Goal: Book appointment/travel/reservation

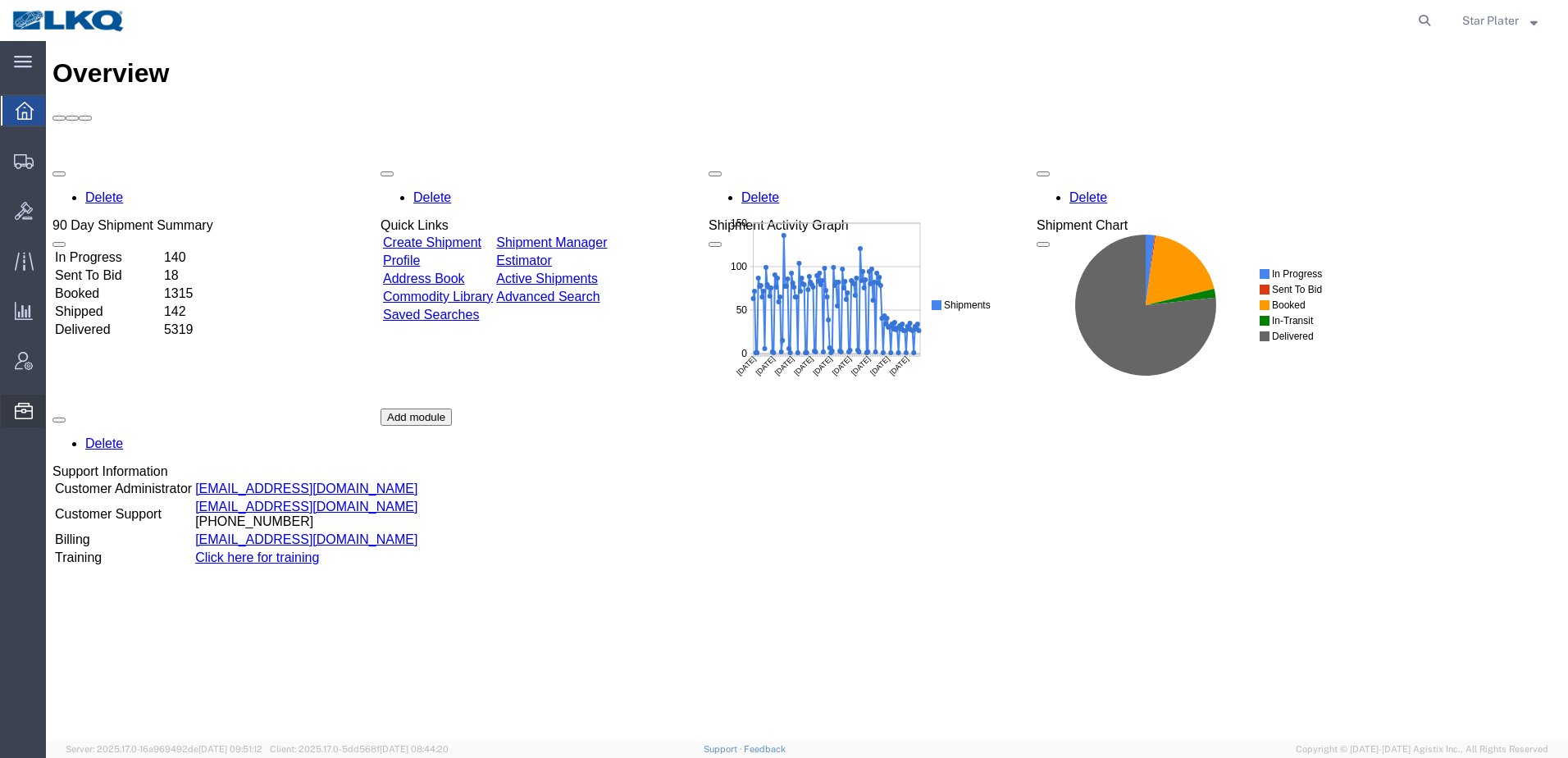
click at [0, 0] on span "Location Appointment" at bounding box center [0, 0] width 0 height 0
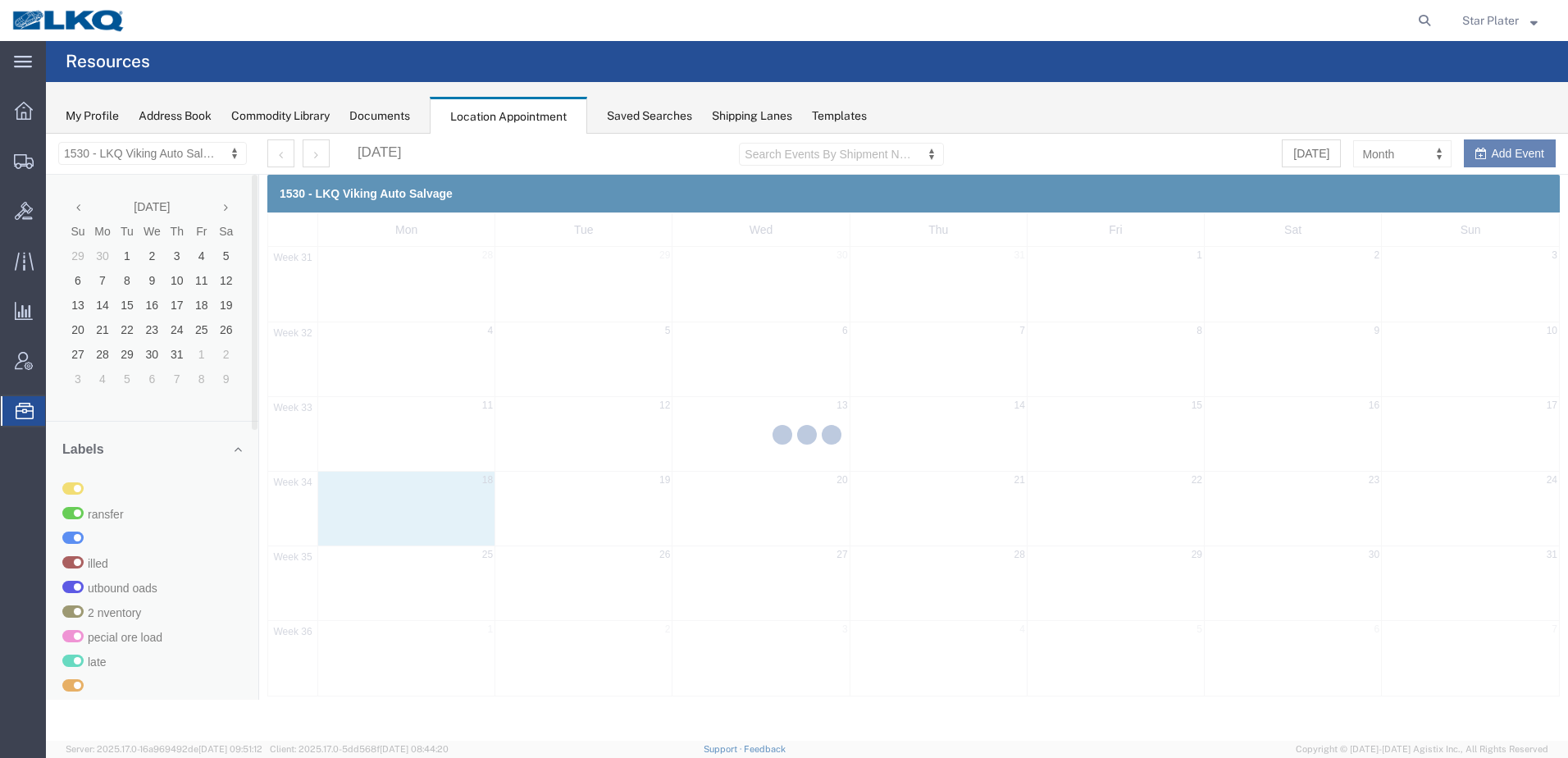
click at [150, 157] on div at bounding box center [807, 437] width 1522 height 607
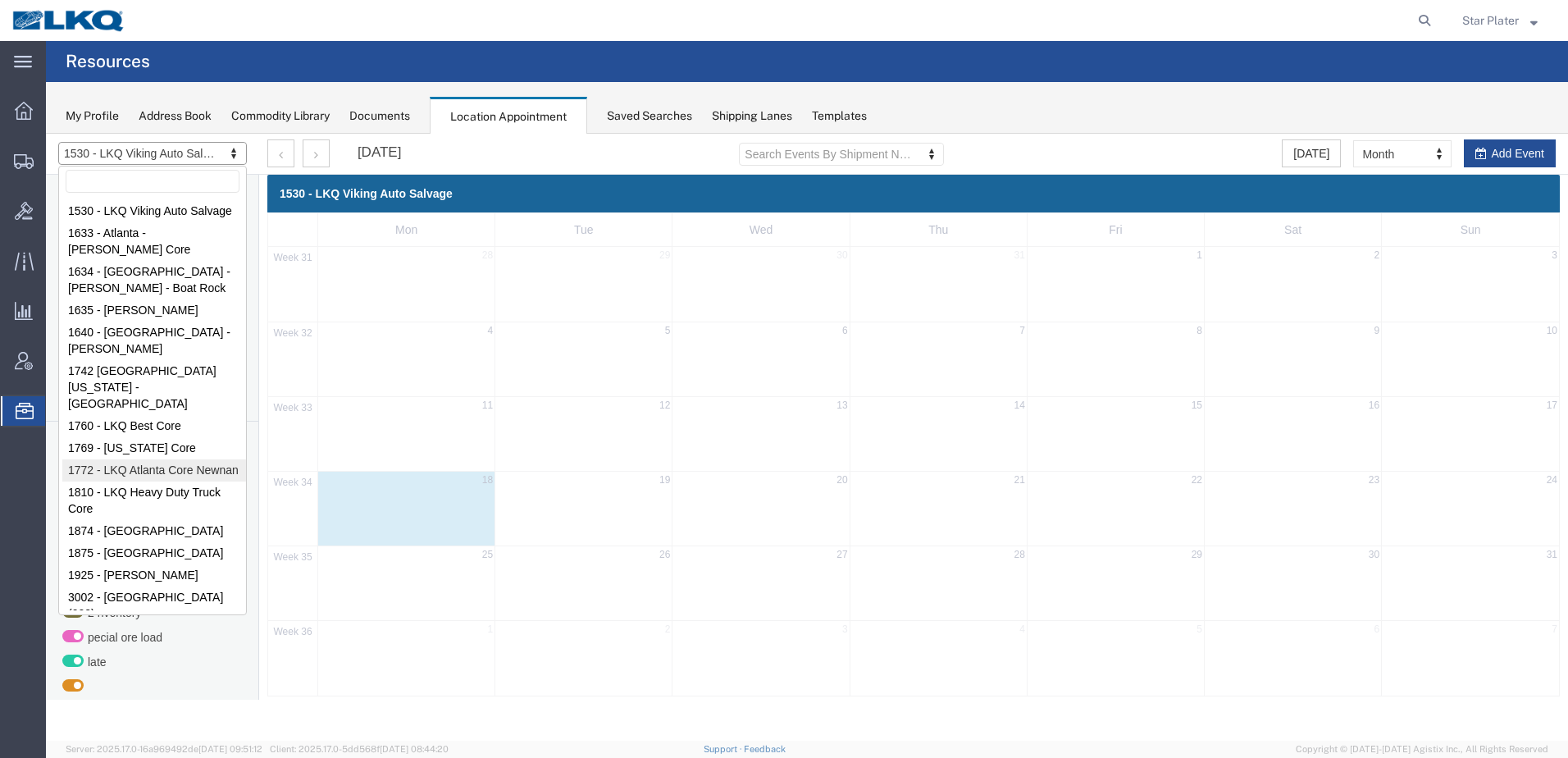
select select "30704"
